Goal: Navigation & Orientation: Find specific page/section

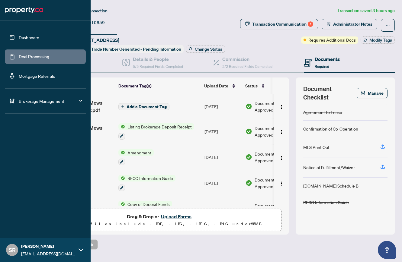
click at [23, 55] on link "Deal Processing" at bounding box center [34, 56] width 31 height 5
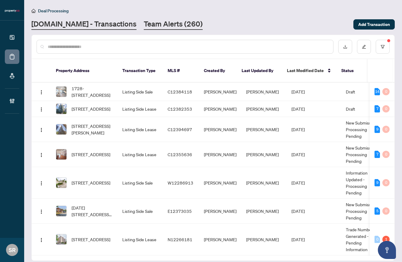
click at [144, 22] on link "Team Alerts (260)" at bounding box center [173, 24] width 59 height 11
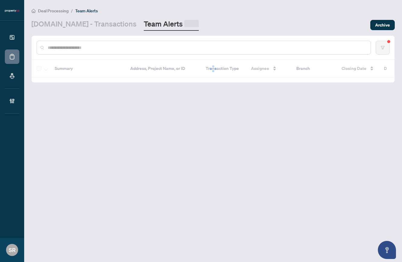
click at [144, 22] on link "Team Alerts" at bounding box center [171, 25] width 55 height 12
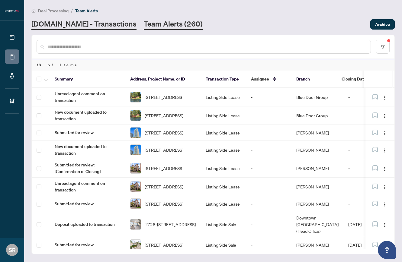
click at [102, 21] on link "[DOMAIN_NAME] - Transactions" at bounding box center [83, 24] width 105 height 11
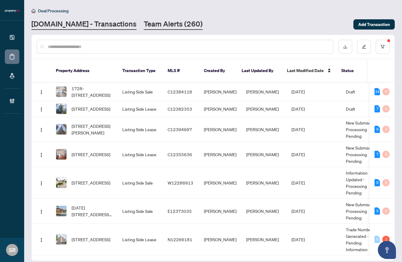
click at [144, 27] on link "Team Alerts (260)" at bounding box center [173, 24] width 59 height 11
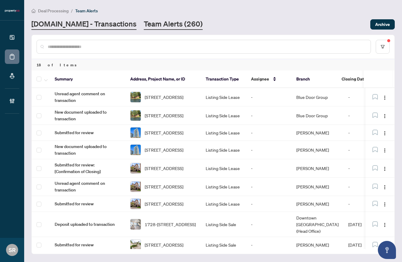
click at [102, 27] on link "[DOMAIN_NAME] - Transactions" at bounding box center [83, 24] width 105 height 11
